Goal: Use online tool/utility: Utilize a website feature to perform a specific function

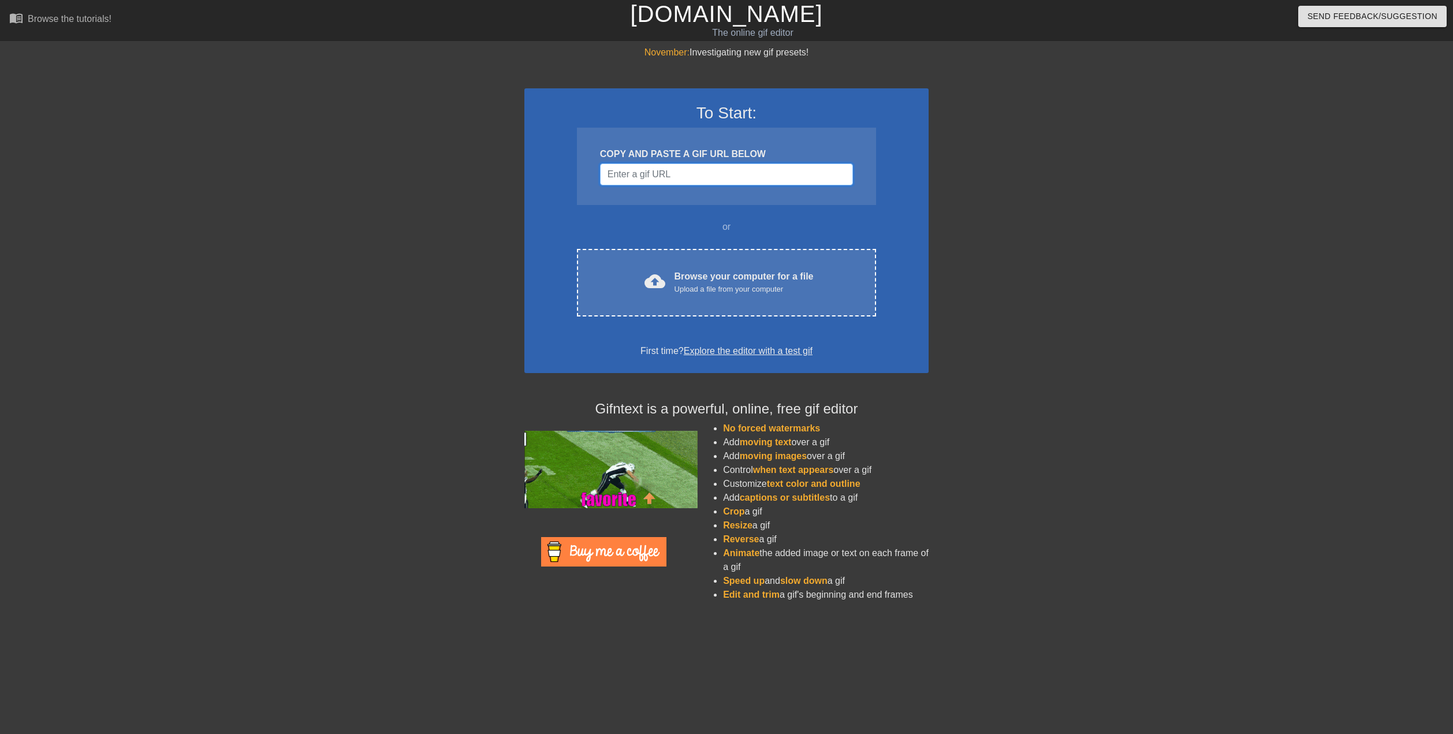
click at [628, 176] on input "Username" at bounding box center [726, 174] width 253 height 22
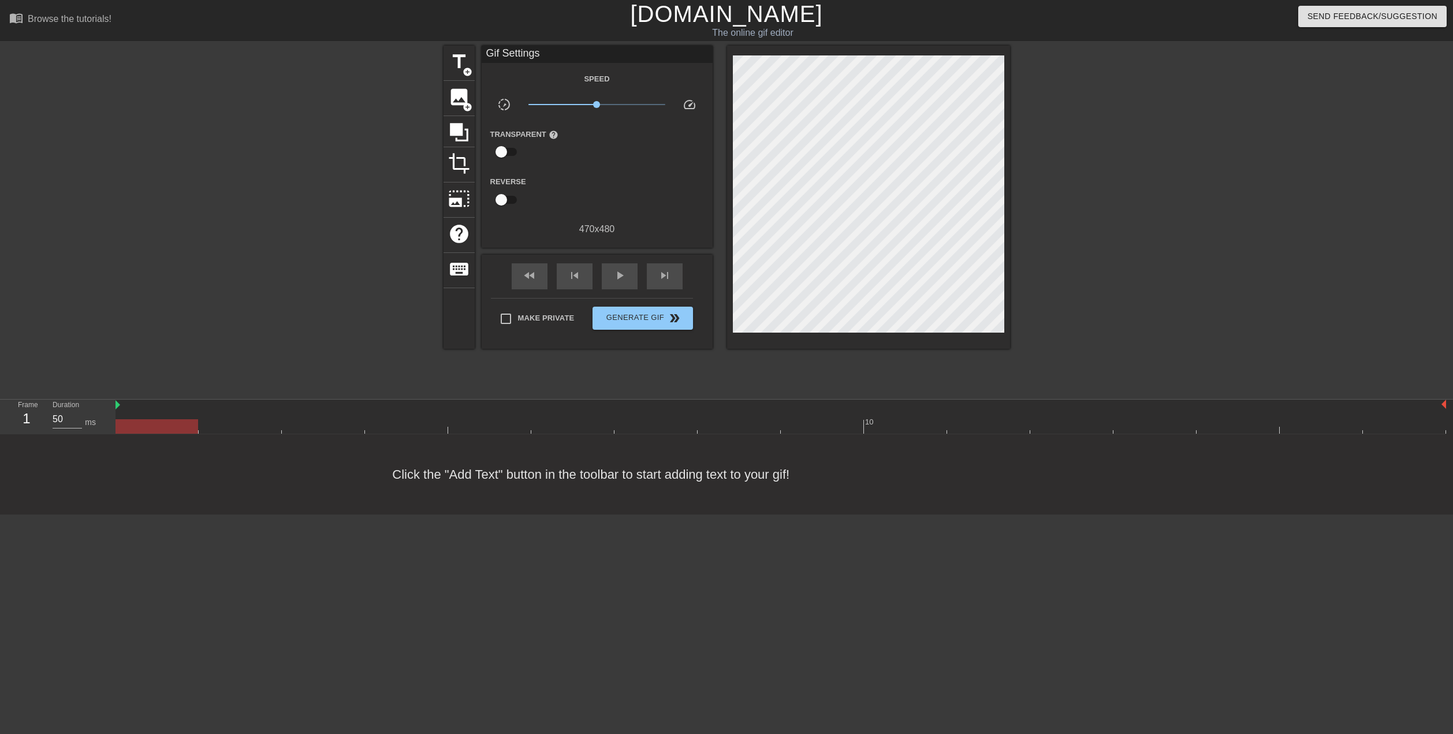
click at [1068, 144] on div at bounding box center [1110, 219] width 173 height 347
click at [456, 106] on span "image" at bounding box center [459, 97] width 22 height 22
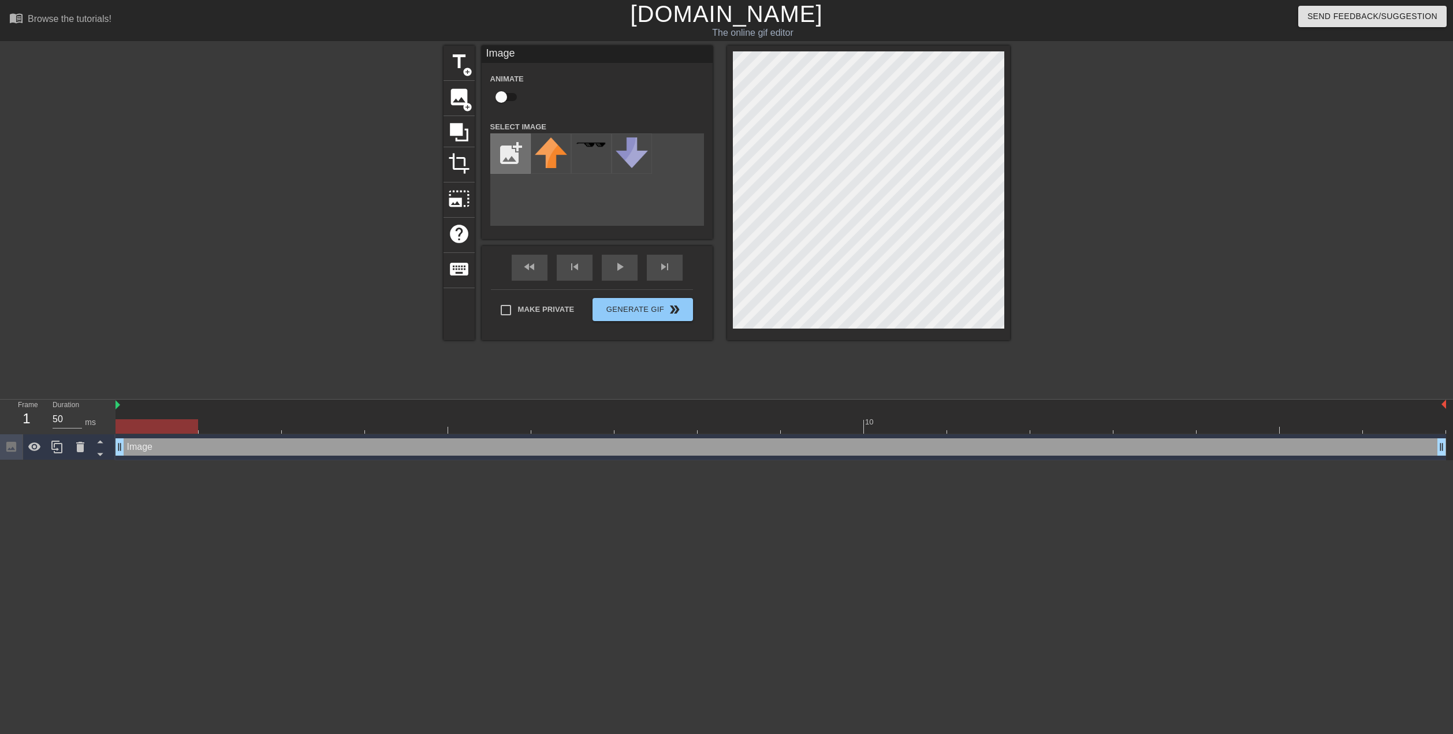
click at [503, 147] on input "file" at bounding box center [510, 153] width 39 height 39
type input "C:\fakepath\image_2025-09-11_224849526.png"
click at [553, 153] on img at bounding box center [551, 153] width 32 height 32
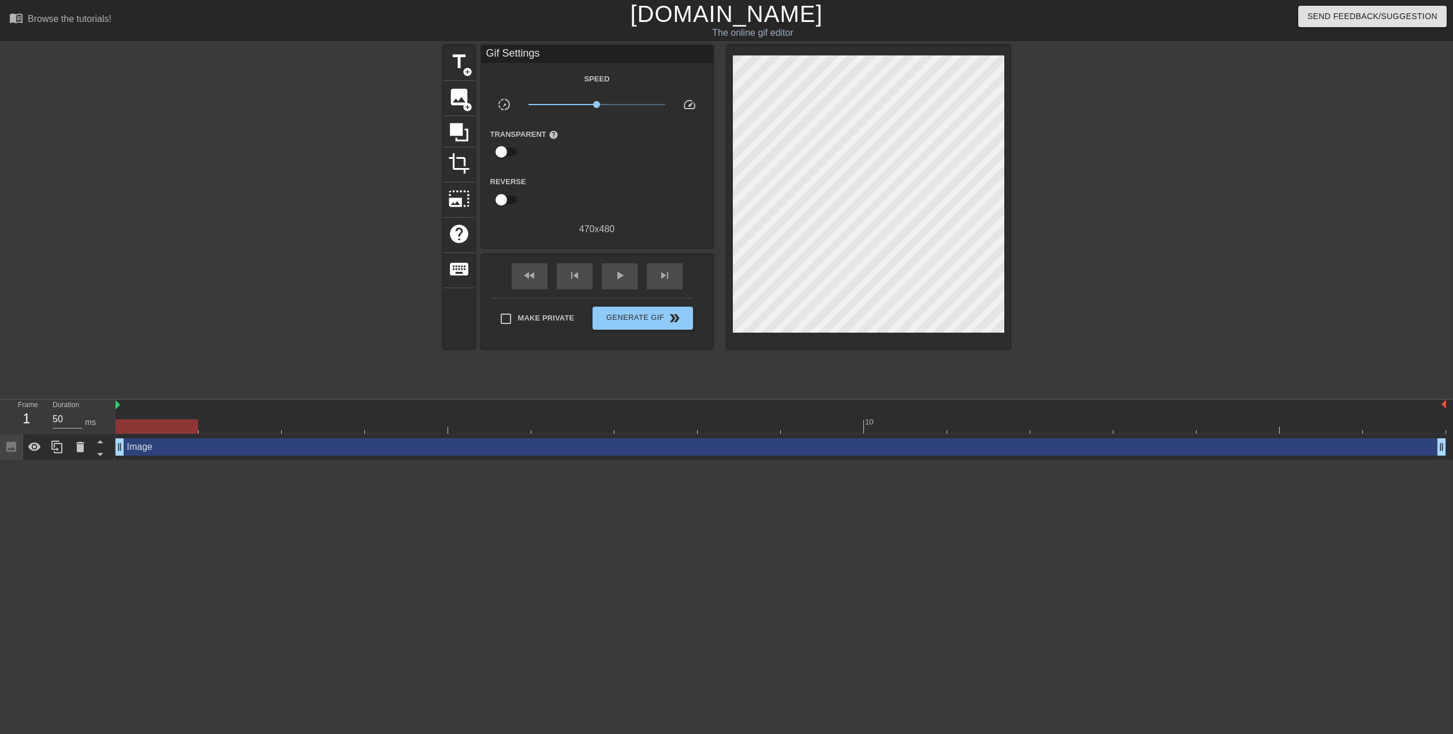
click at [672, 376] on div "title add_circle image add_circle crop photo_size_select_large help keyboard Gi…" at bounding box center [727, 219] width 567 height 347
click at [623, 313] on span "Generate Gif double_arrow" at bounding box center [642, 318] width 91 height 14
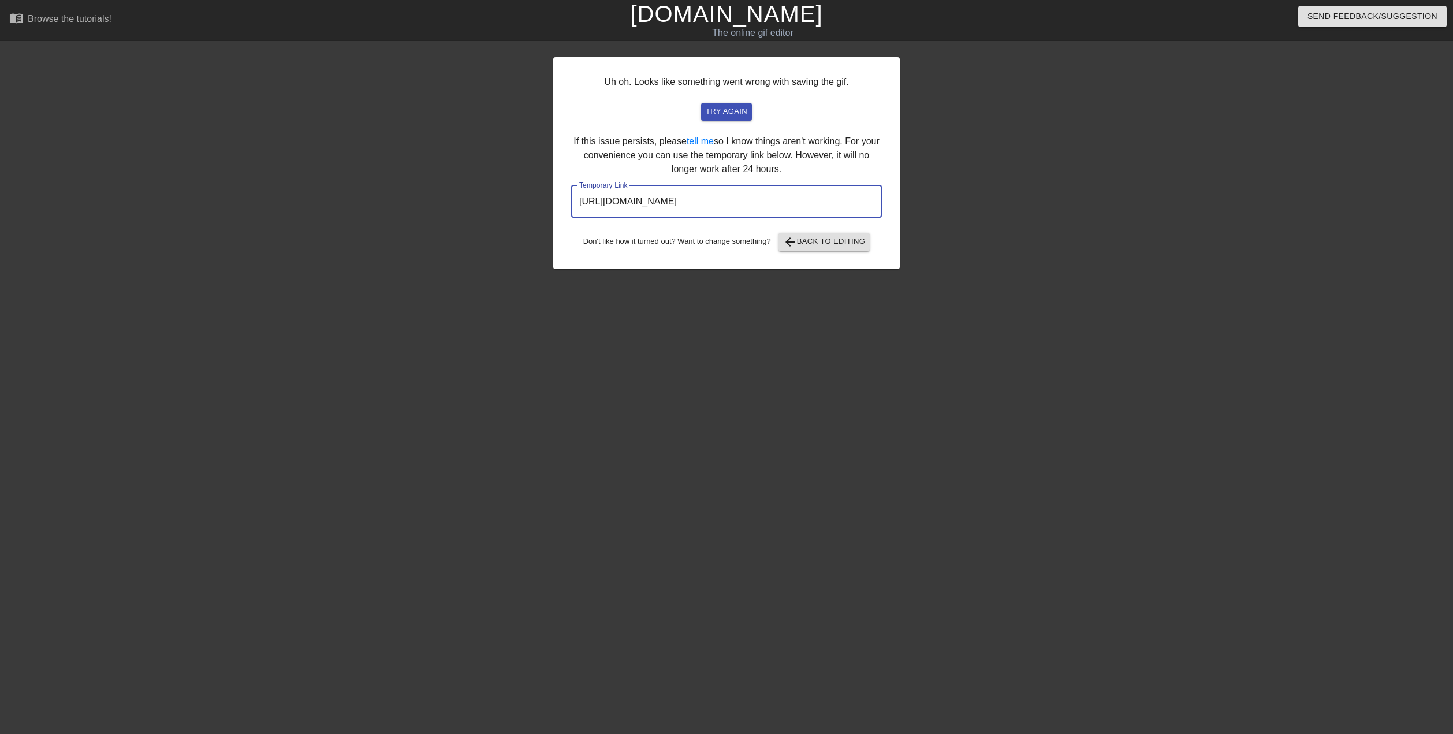
click at [707, 209] on input "[URL][DOMAIN_NAME]" at bounding box center [726, 201] width 311 height 32
